Goal: Find specific page/section: Find specific page/section

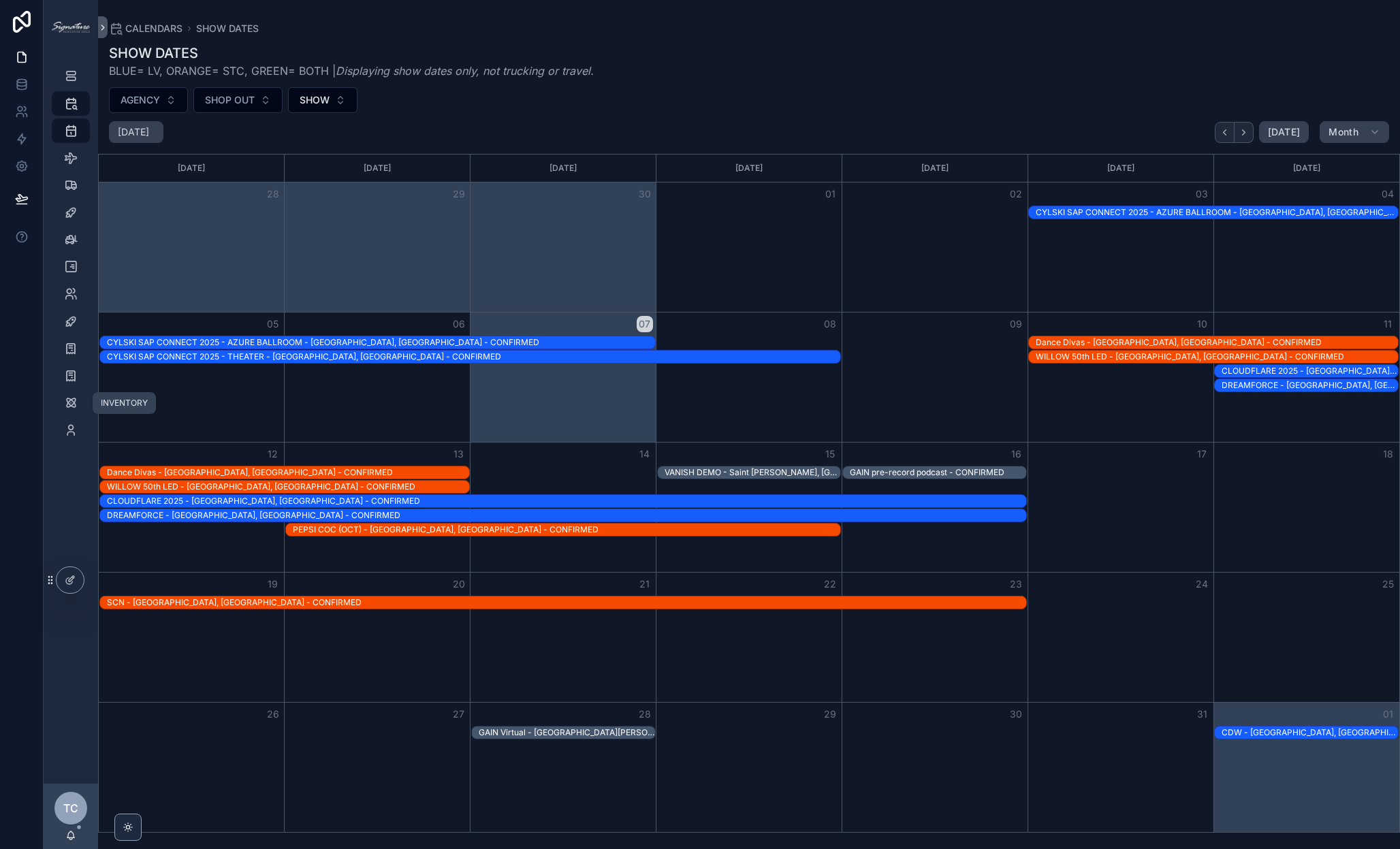
click at [69, 401] on icon "scrollable content" at bounding box center [71, 403] width 14 height 14
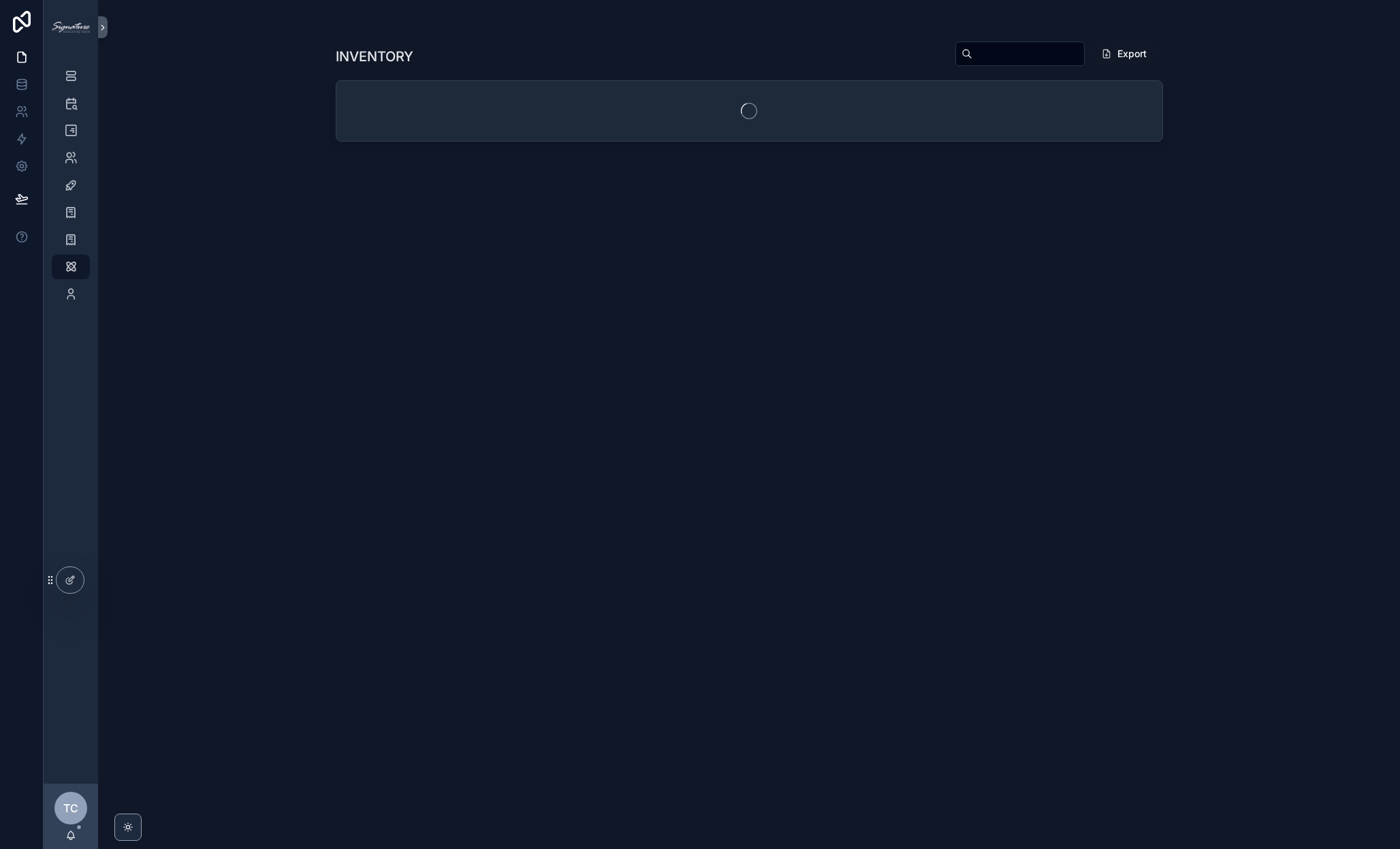
click at [1001, 49] on input "scrollable content" at bounding box center [1028, 53] width 112 height 19
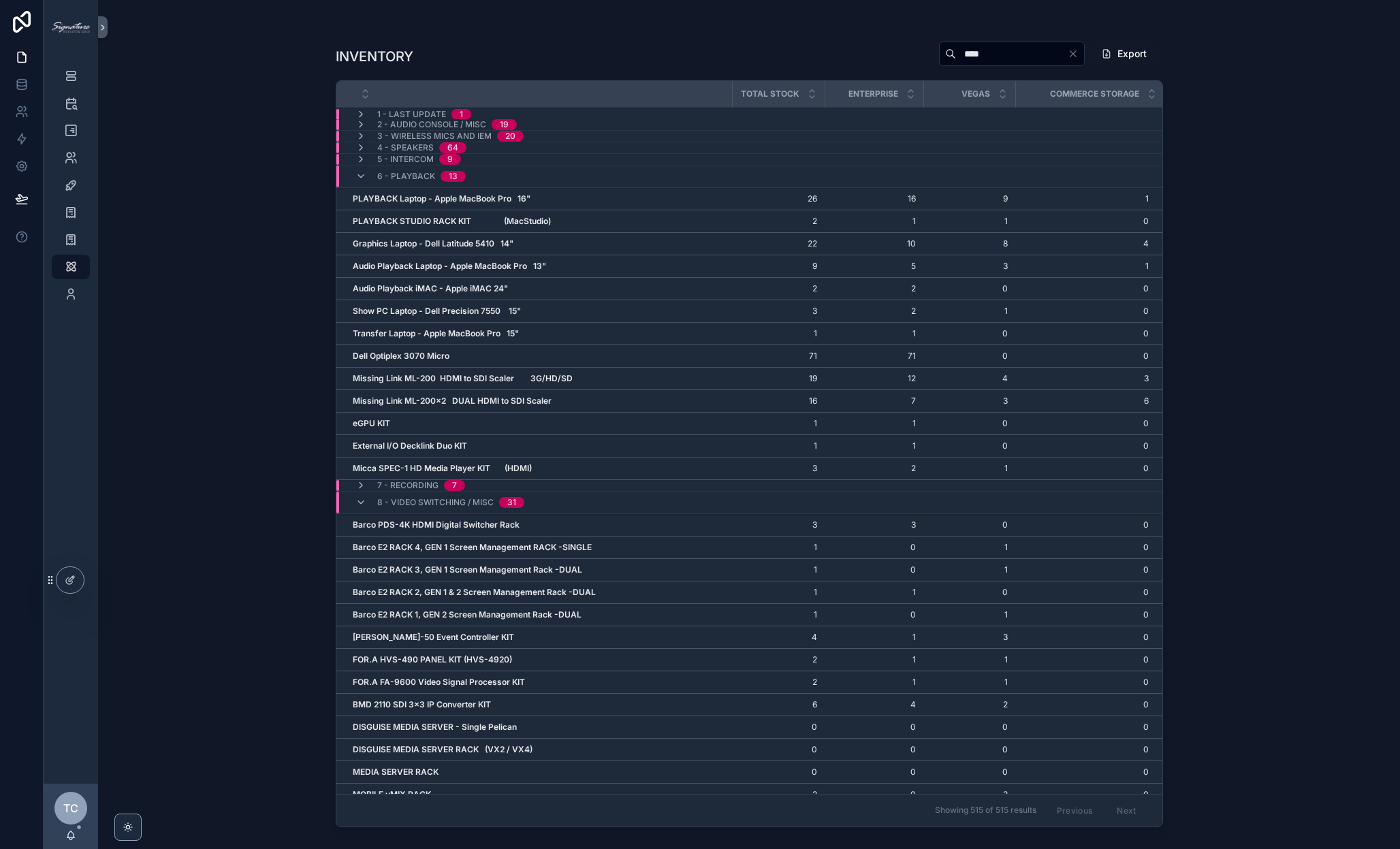
type input "****"
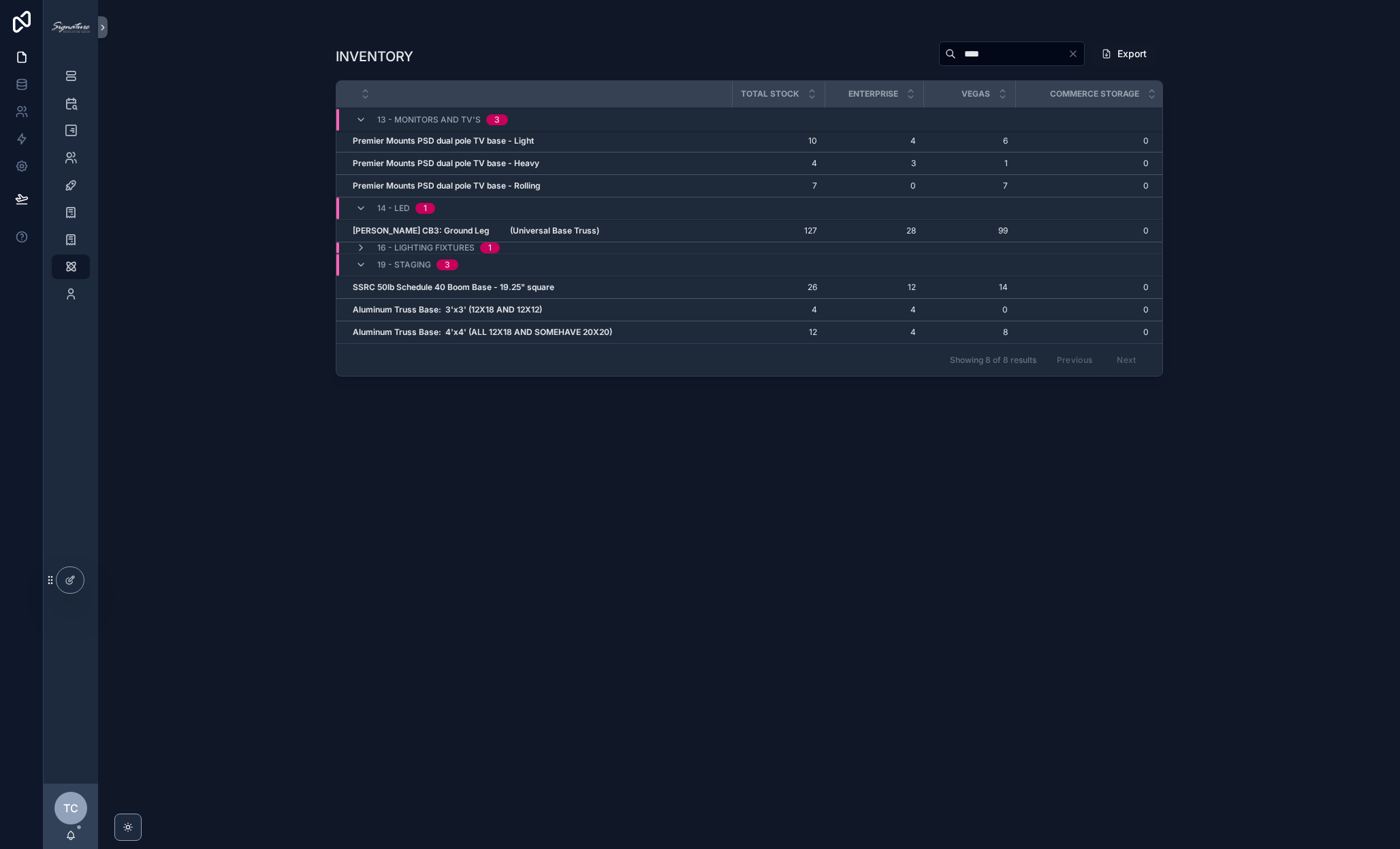
click at [423, 244] on span "16 - Lighting Fixtures" at bounding box center [426, 247] width 97 height 11
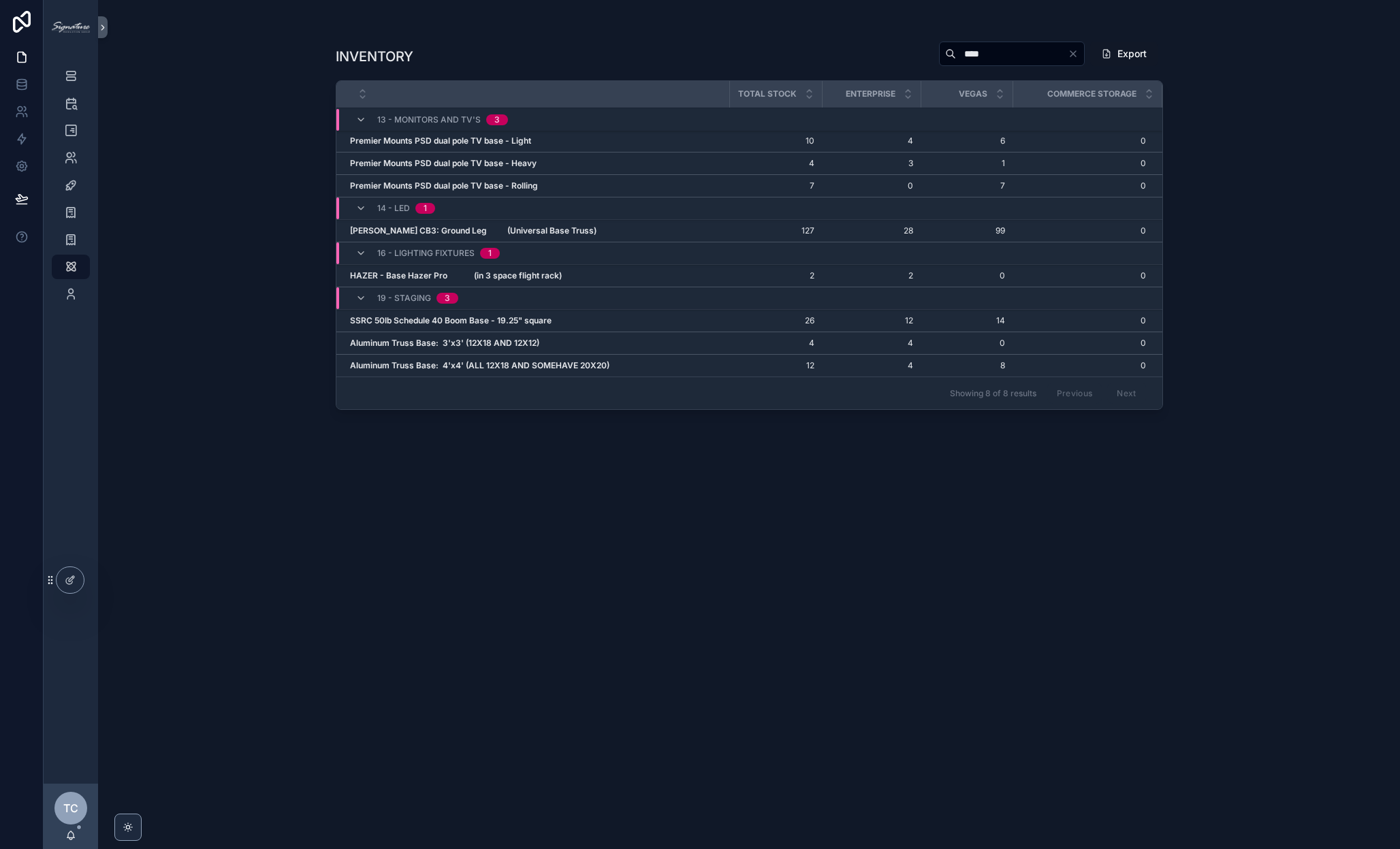
scroll to position [0, 2]
drag, startPoint x: 356, startPoint y: 271, endPoint x: 439, endPoint y: 271, distance: 83.0
click at [439, 271] on strong "HAZER - Base Hazer Pro (in 3 space flight rack)" at bounding box center [457, 275] width 212 height 10
